Goal: Information Seeking & Learning: Learn about a topic

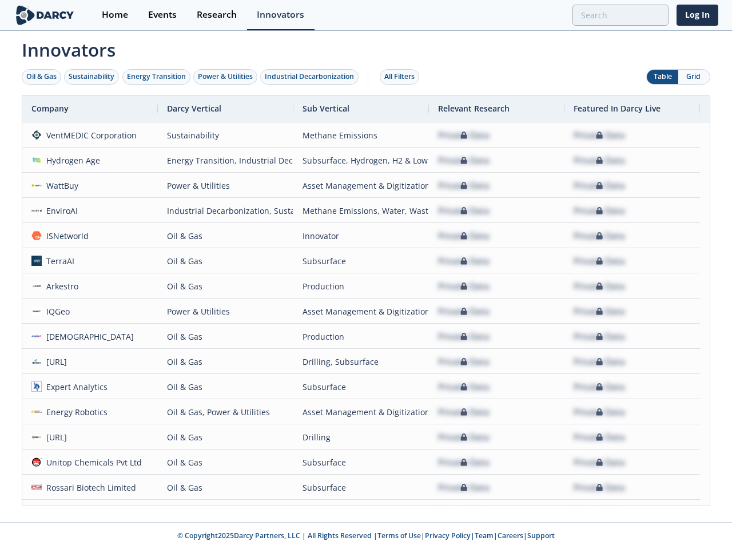
click at [42, 77] on div "Oil & Gas" at bounding box center [41, 76] width 30 height 10
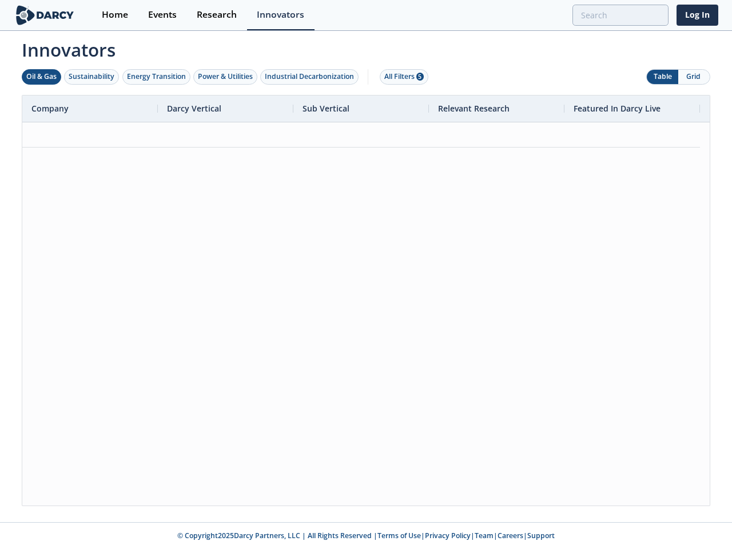
click at [92, 77] on div "Sustainability" at bounding box center [92, 76] width 46 height 10
click at [157, 77] on div "Energy Transition" at bounding box center [156, 76] width 59 height 10
click at [226, 77] on div "Power & Utilities" at bounding box center [225, 76] width 55 height 10
